Goal: Navigation & Orientation: Find specific page/section

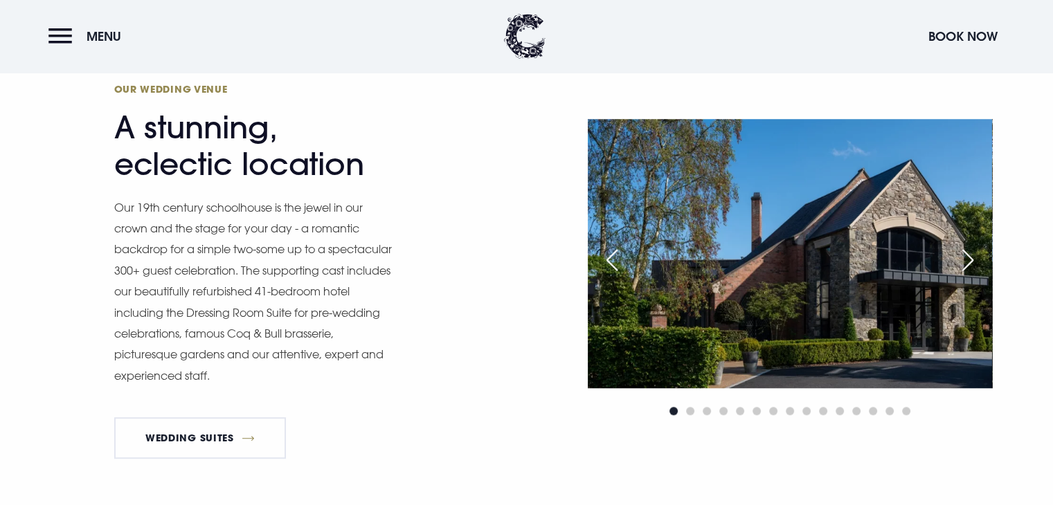
scroll to position [1147, 0]
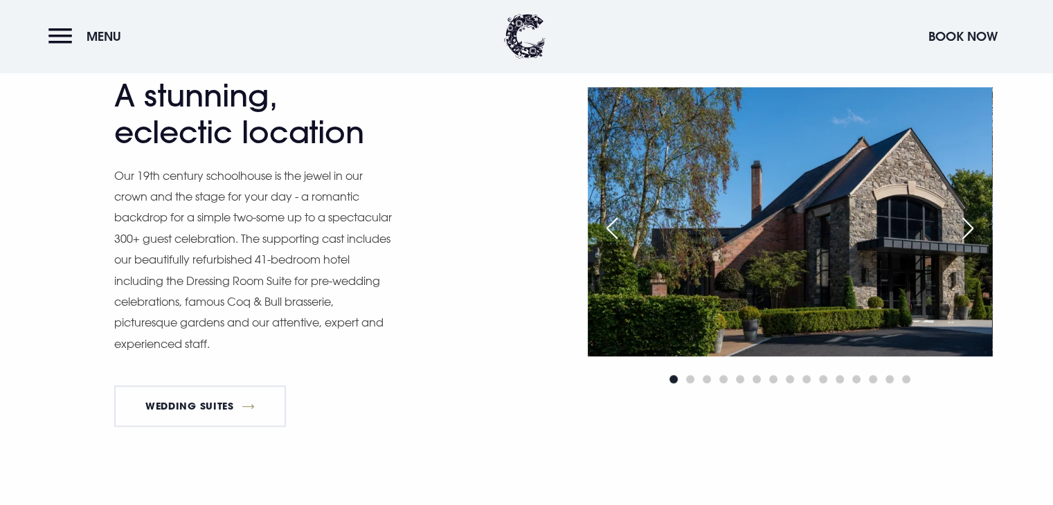
click at [967, 228] on div "Next slide" at bounding box center [968, 228] width 35 height 30
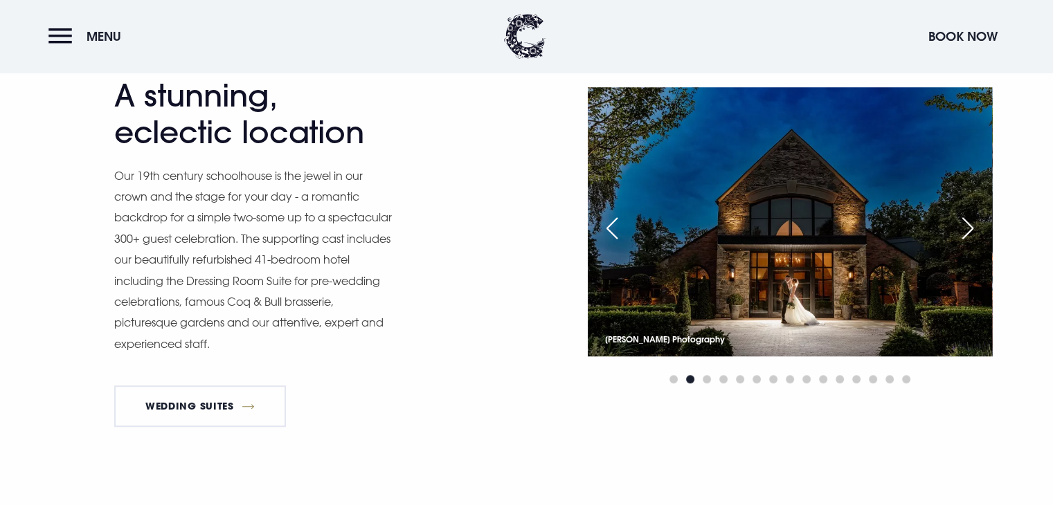
click at [967, 228] on div "Next slide" at bounding box center [968, 228] width 35 height 30
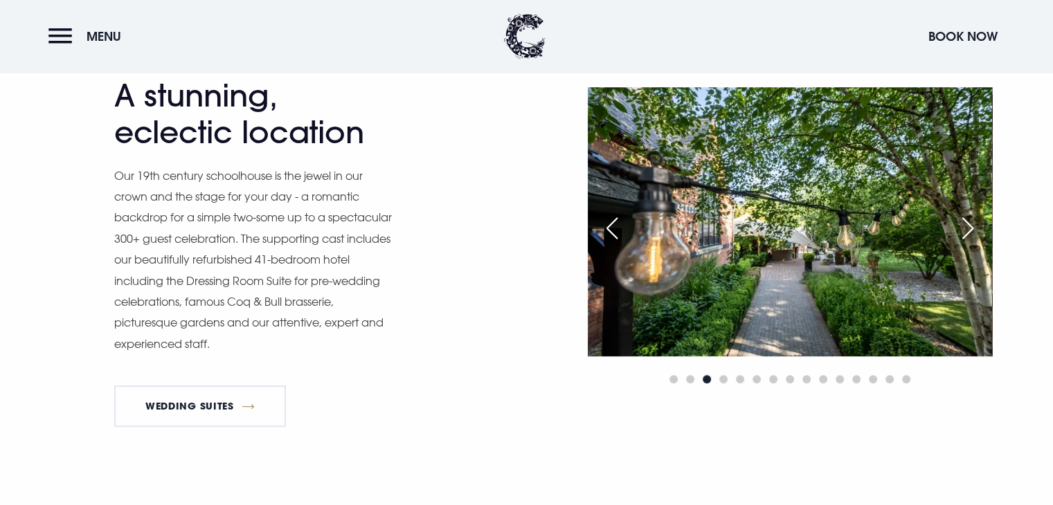
click at [967, 228] on div "Next slide" at bounding box center [968, 228] width 35 height 30
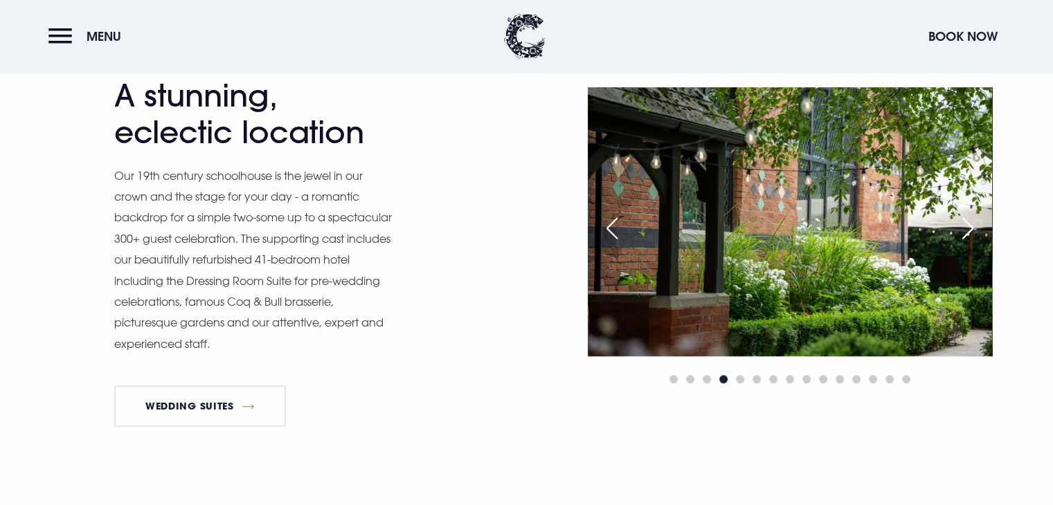
click at [967, 228] on div "Next slide" at bounding box center [968, 228] width 35 height 30
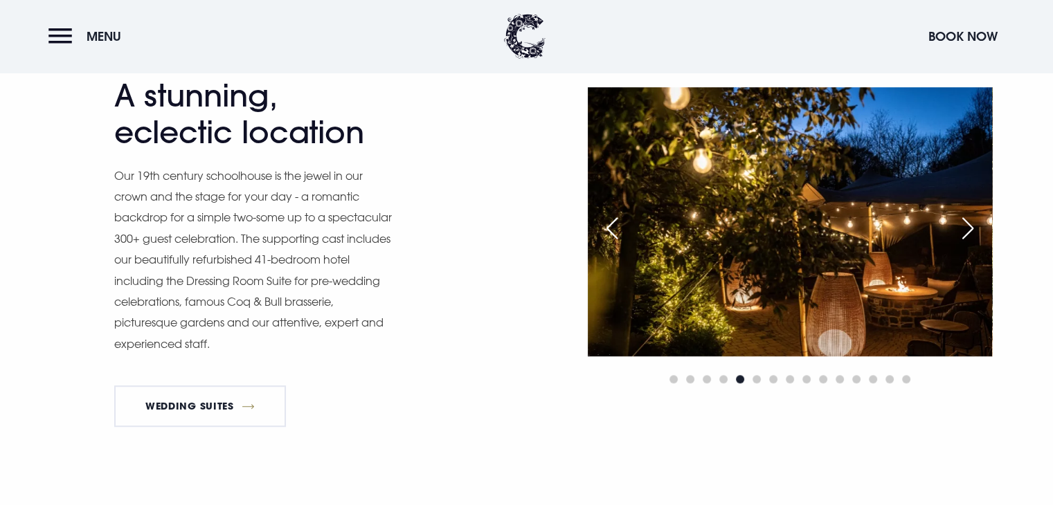
click at [967, 228] on div "Next slide" at bounding box center [968, 228] width 35 height 30
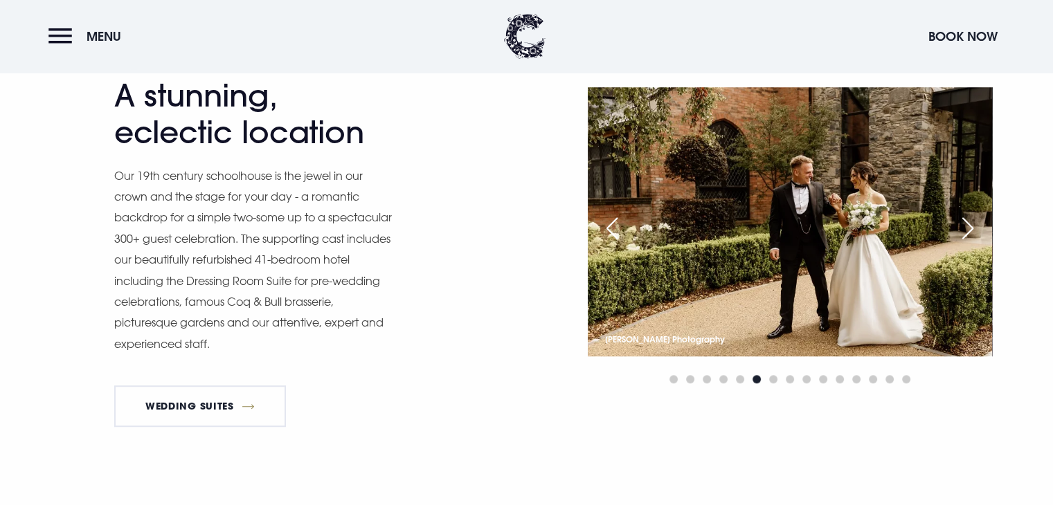
click at [967, 228] on div "Next slide" at bounding box center [968, 228] width 35 height 30
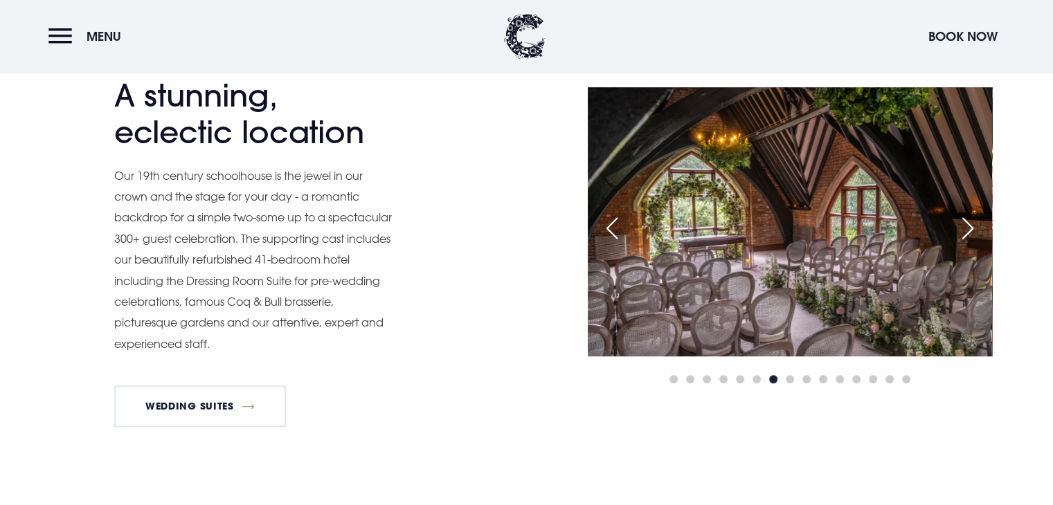
click at [967, 228] on div "Next slide" at bounding box center [968, 228] width 35 height 30
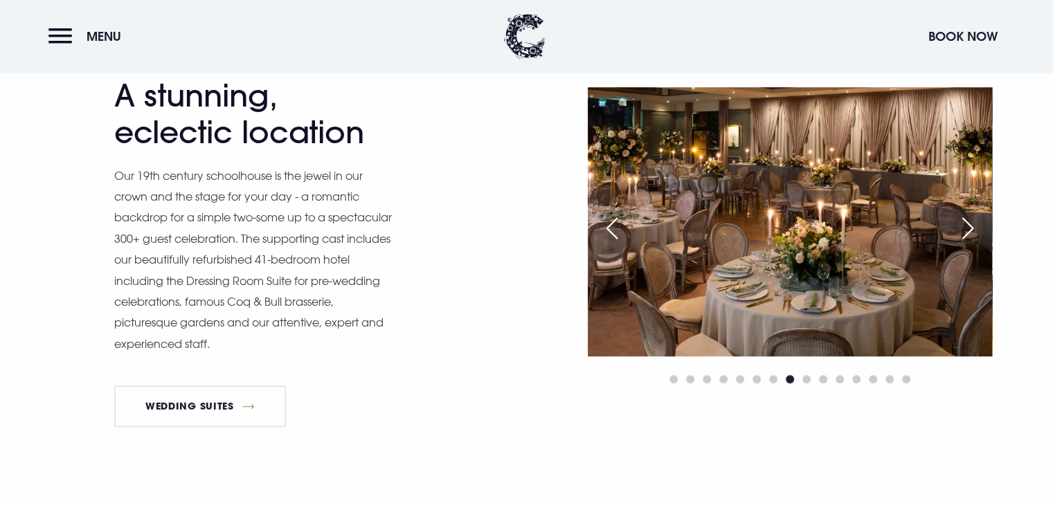
click at [967, 228] on div "Next slide" at bounding box center [968, 228] width 35 height 30
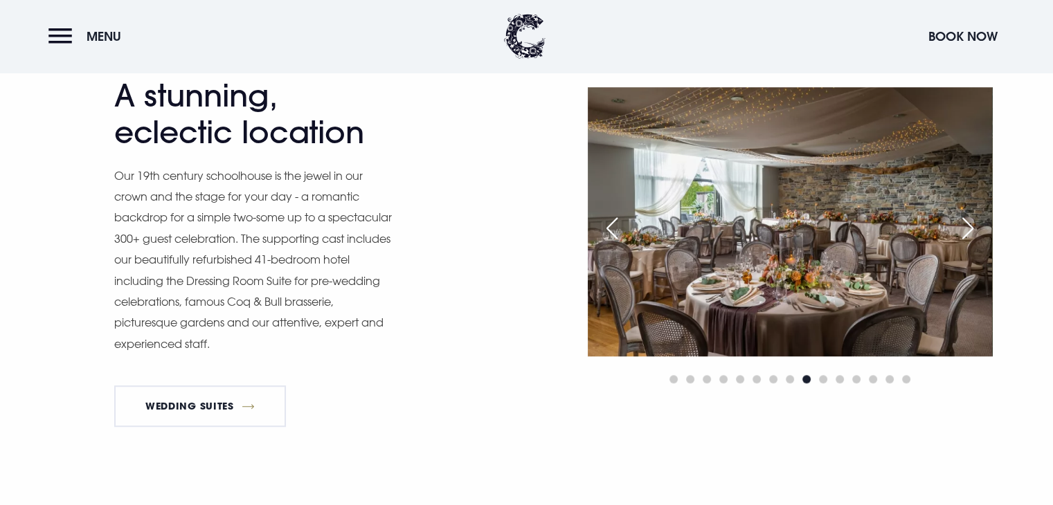
click at [967, 228] on div "Next slide" at bounding box center [968, 228] width 35 height 30
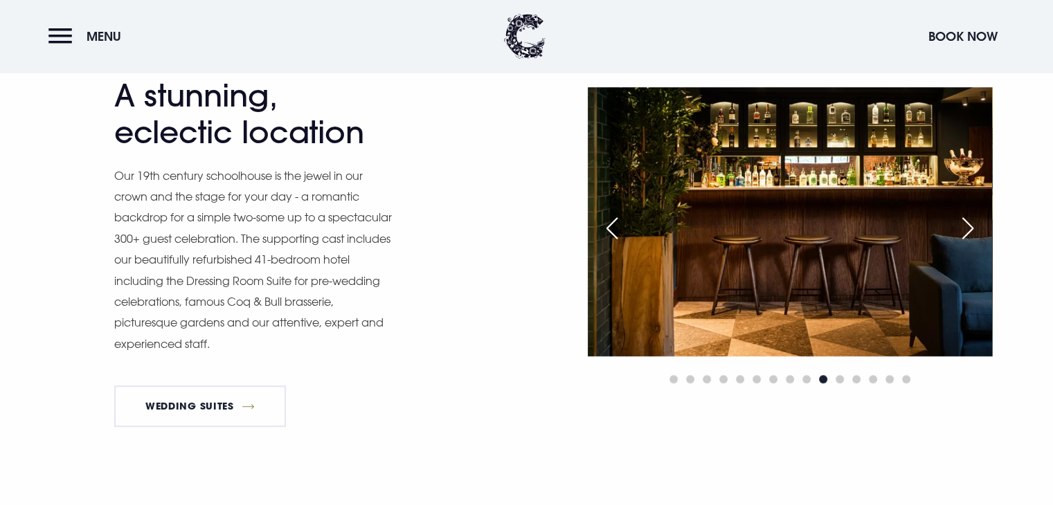
click at [967, 228] on div "Next slide" at bounding box center [968, 228] width 35 height 30
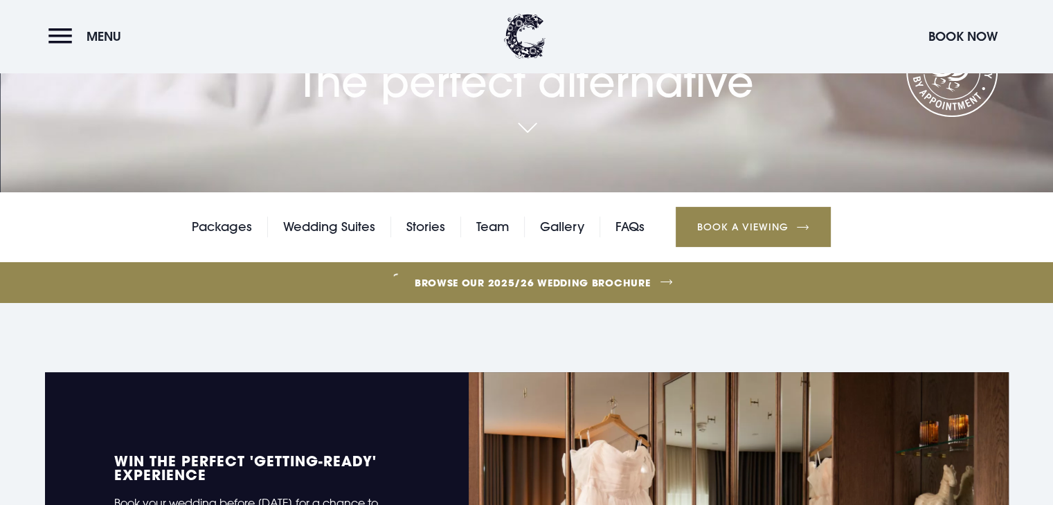
scroll to position [364, 0]
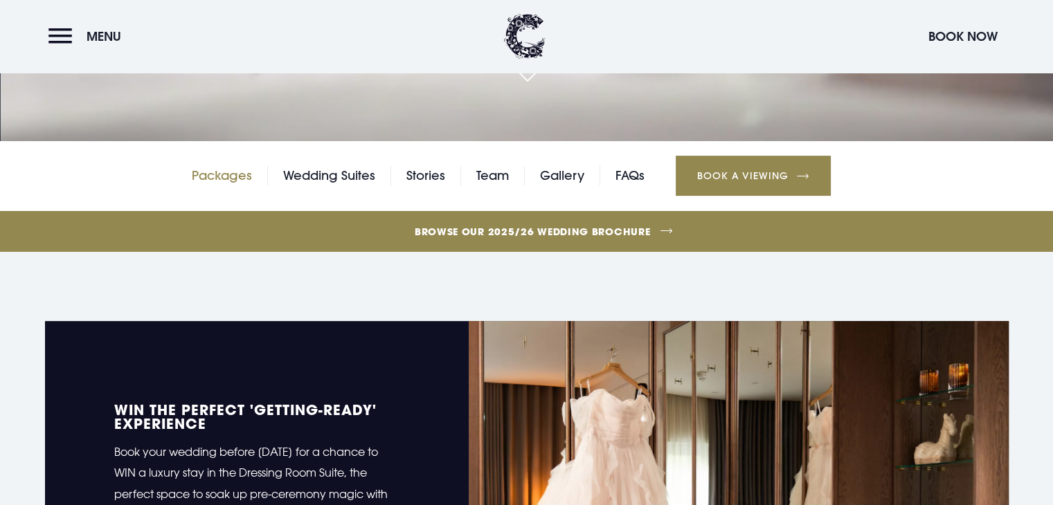
click at [220, 182] on link "Packages" at bounding box center [222, 175] width 60 height 21
